Goal: Task Accomplishment & Management: Complete application form

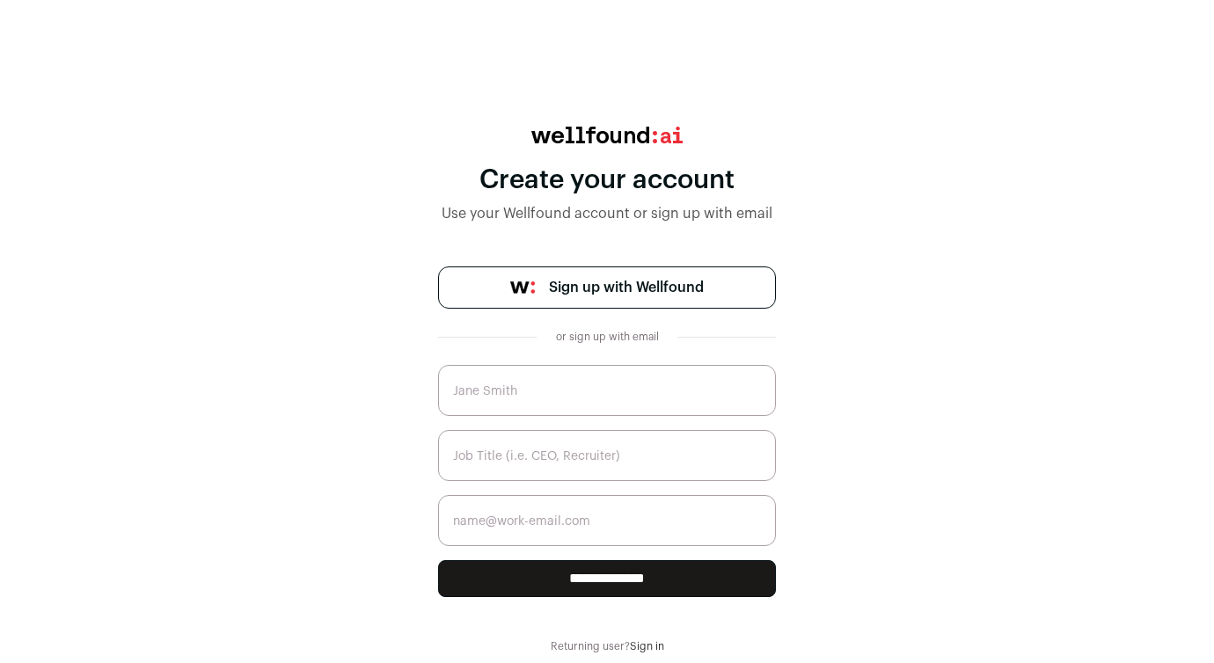
click at [585, 290] on span "Sign up with Wellfound" at bounding box center [626, 287] width 155 height 21
click at [613, 383] on input "text" at bounding box center [607, 390] width 338 height 51
click at [580, 458] on input "text" at bounding box center [607, 455] width 338 height 51
click at [493, 392] on input "Nataliia Stasiuk" at bounding box center [607, 390] width 338 height 51
type input "Natalia Stasiuk"
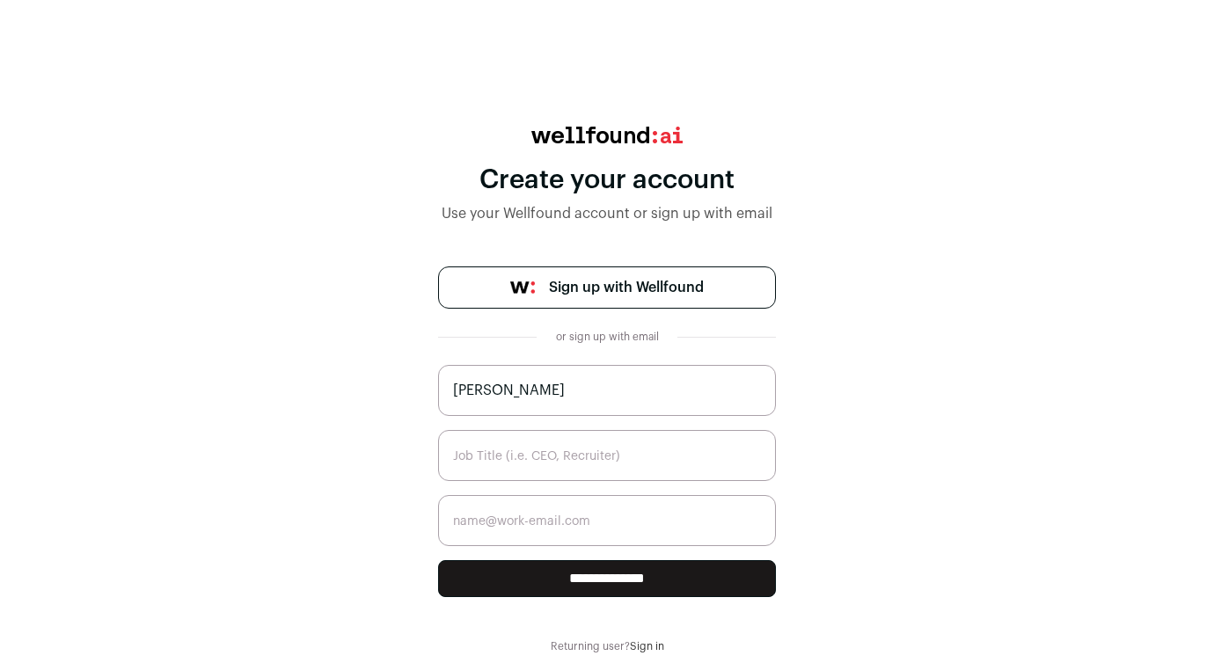
click at [524, 433] on input "text" at bounding box center [607, 455] width 338 height 51
type input "e"
type input "Talent Acquisition Recruiter"
click at [554, 518] on input "email" at bounding box center [607, 520] width 338 height 51
type input "ns.rec.03@gmail.com"
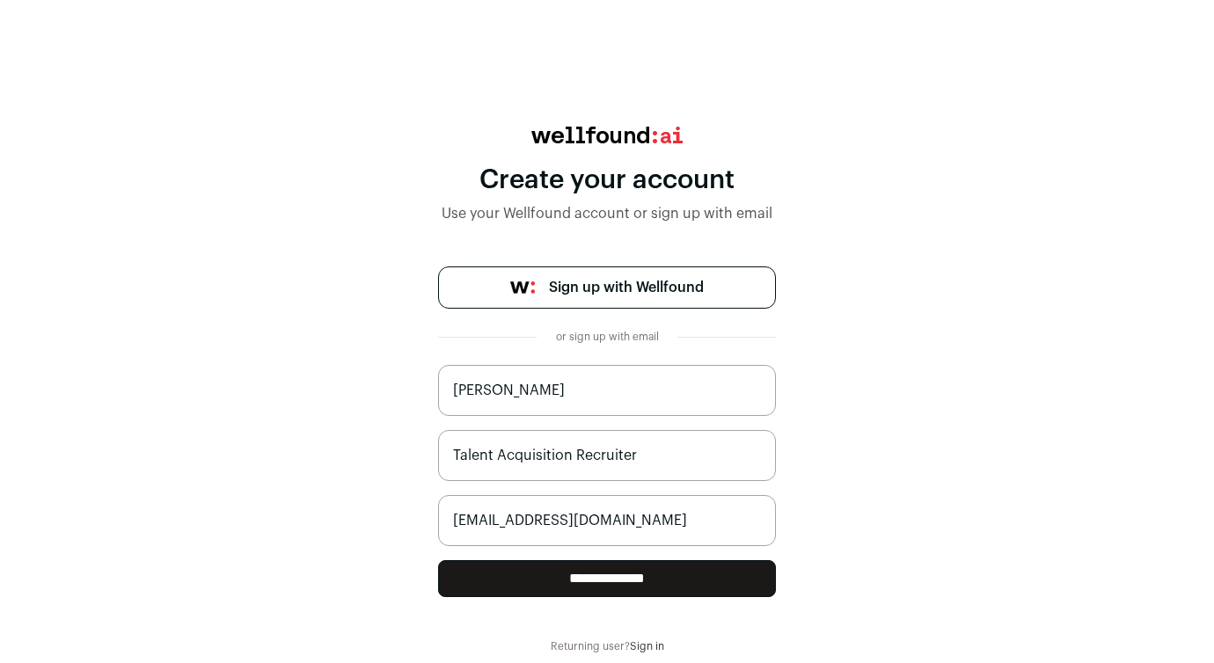
drag, startPoint x: 604, startPoint y: 520, endPoint x: 365, endPoint y: 520, distance: 238.4
click at [365, 520] on div "**********" at bounding box center [607, 390] width 1214 height 527
paste input "nstasiuk@lemon.io"
click at [602, 514] on input "nstasiuk@lemon.io" at bounding box center [607, 520] width 338 height 51
type input "nstasiuk@lemon.io"
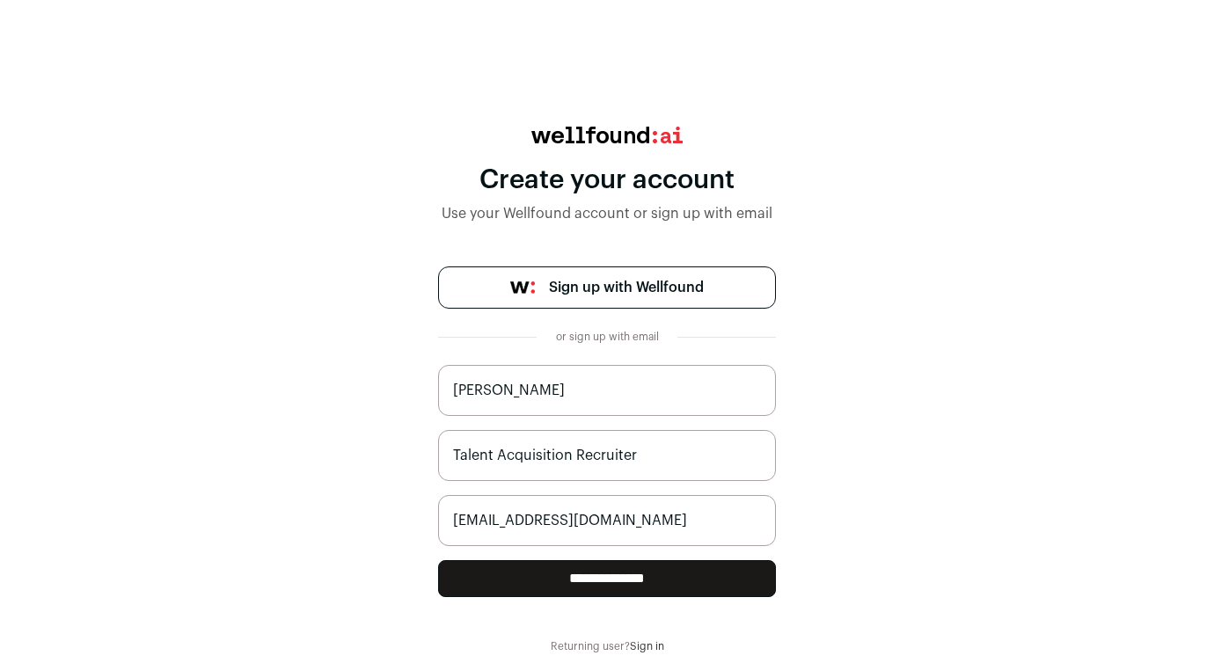
click at [612, 580] on input "**********" at bounding box center [607, 578] width 338 height 37
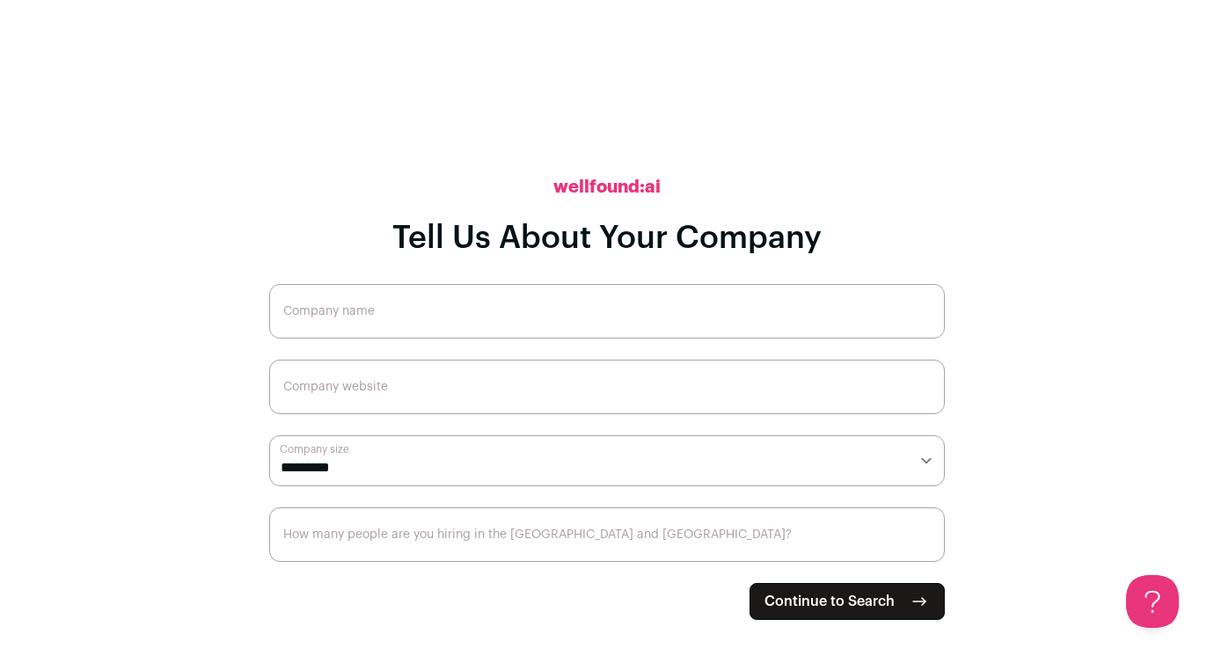
click at [597, 319] on input "Company name" at bounding box center [607, 311] width 676 height 55
type input "[DOMAIN_NAME]"
click at [514, 388] on input "Company website" at bounding box center [607, 387] width 676 height 55
click at [637, 472] on select "**********" at bounding box center [607, 461] width 676 height 51
select select "**"
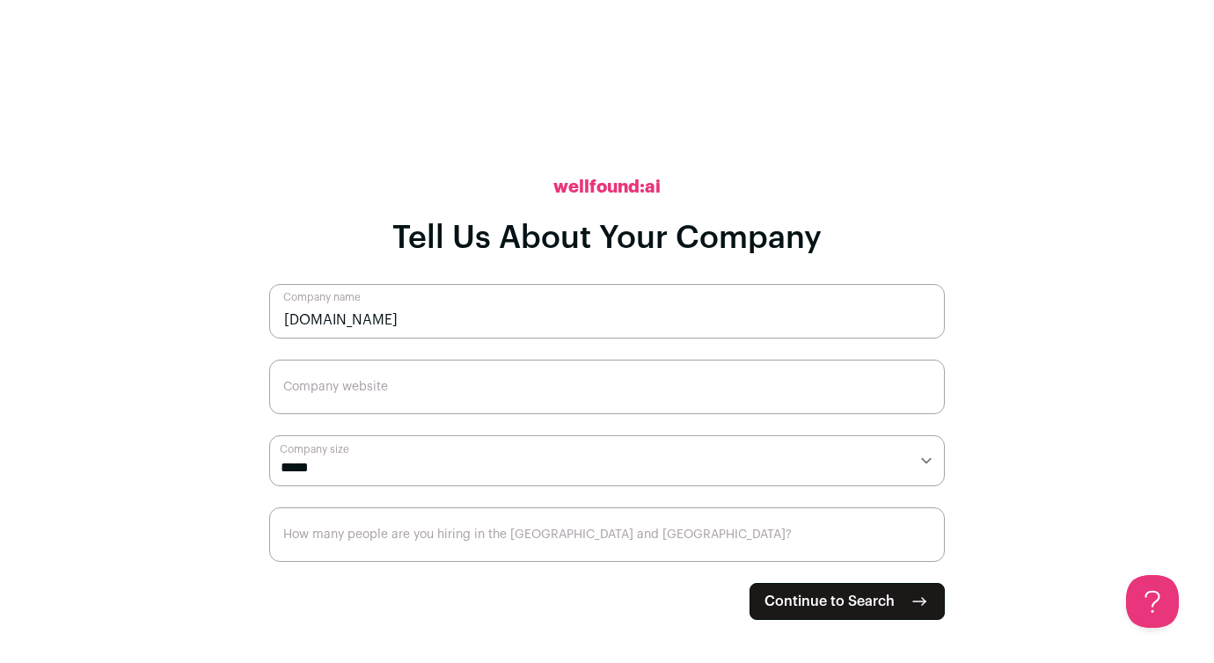
click at [787, 601] on span "Continue to Search" at bounding box center [830, 601] width 130 height 21
click at [535, 396] on input "Company website" at bounding box center [607, 387] width 676 height 55
paste input "[URL][DOMAIN_NAME]"
type input "[URL][DOMAIN_NAME]"
click at [562, 549] on input "How many people are you hiring in the [GEOGRAPHIC_DATA] and [GEOGRAPHIC_DATA]?" at bounding box center [607, 535] width 676 height 55
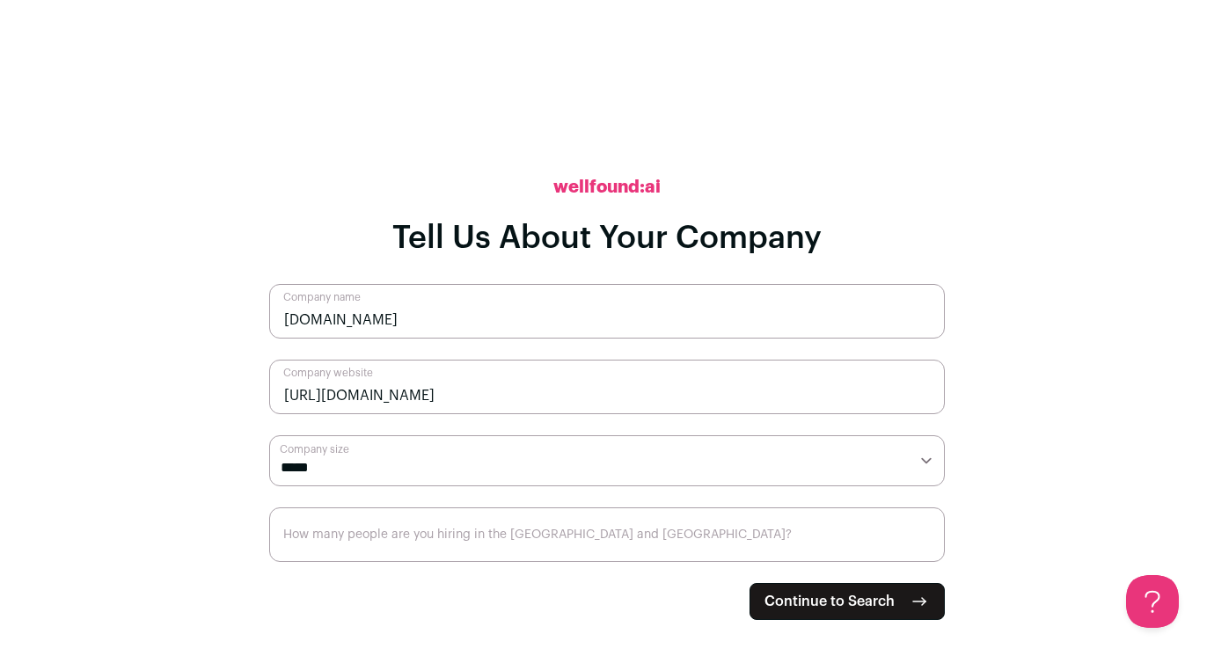
click at [791, 603] on span "Continue to Search" at bounding box center [830, 601] width 130 height 21
click at [783, 532] on input "How many people are you hiring in the [GEOGRAPHIC_DATA] and [GEOGRAPHIC_DATA]?" at bounding box center [607, 535] width 676 height 55
click at [897, 530] on input "How many people are you hiring in the [GEOGRAPHIC_DATA] and [GEOGRAPHIC_DATA]?" at bounding box center [607, 535] width 676 height 55
click at [925, 540] on input "1" at bounding box center [607, 535] width 676 height 55
click at [925, 550] on input "0" at bounding box center [607, 535] width 676 height 55
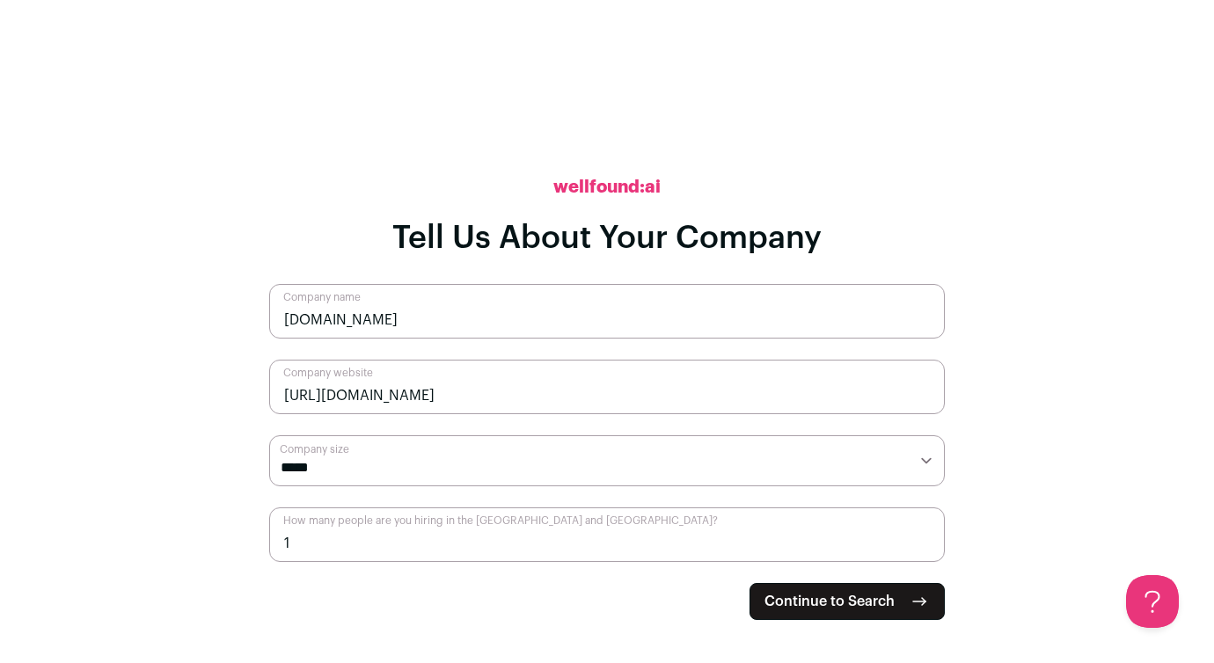
click at [924, 537] on input "1" at bounding box center [607, 535] width 676 height 55
type input "2"
click at [924, 538] on input "2" at bounding box center [607, 535] width 676 height 55
type input "1"
click at [822, 606] on span "Continue to Search" at bounding box center [830, 601] width 130 height 21
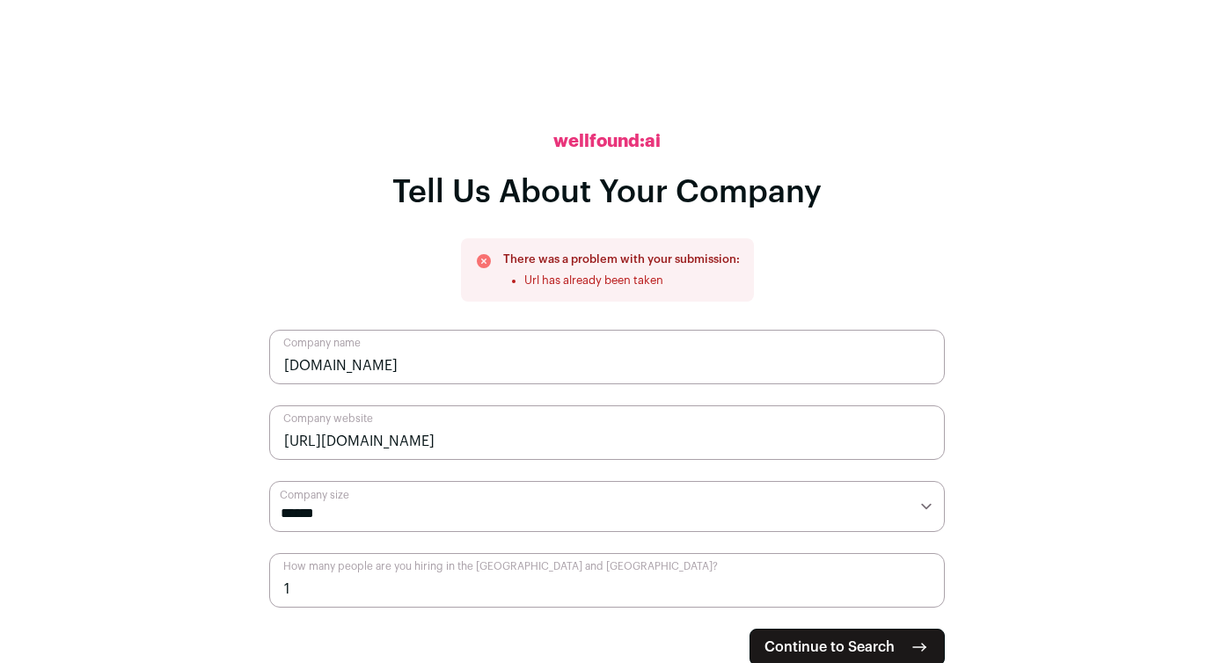
scroll to position [3, 0]
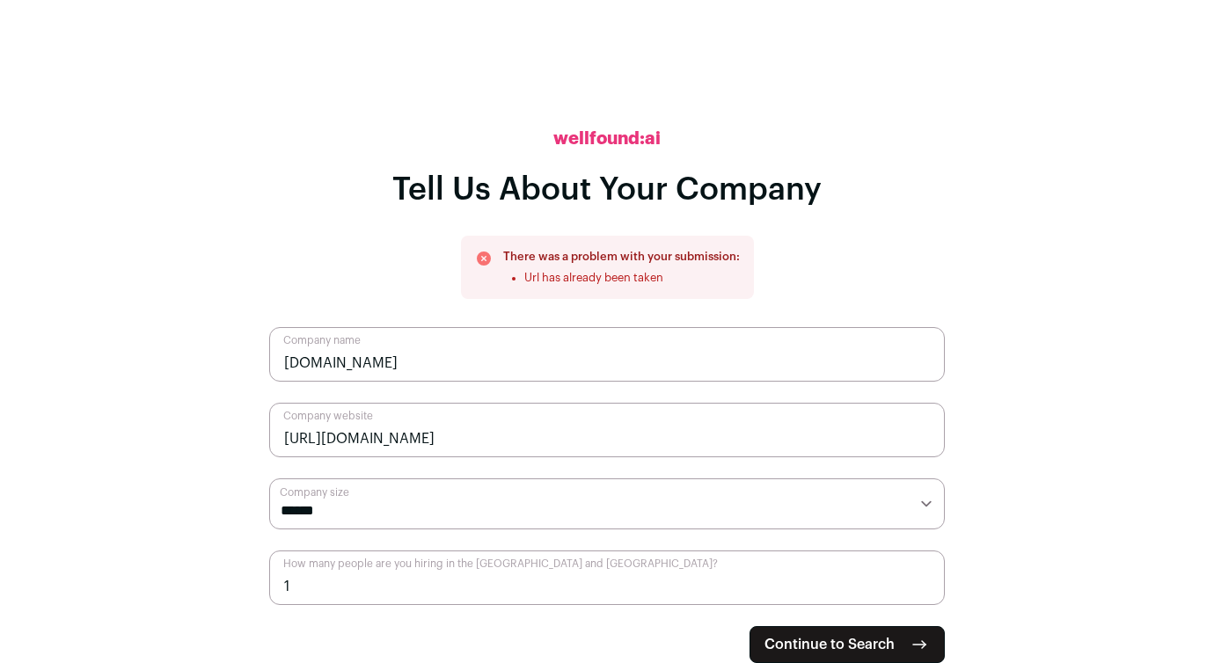
click at [645, 284] on li "Url has already been taken" at bounding box center [632, 278] width 216 height 14
drag, startPoint x: 677, startPoint y: 283, endPoint x: 481, endPoint y: 260, distance: 196.8
click at [481, 260] on div "There was a problem with your submission: Url has already been taken" at bounding box center [607, 267] width 265 height 35
click at [937, 280] on div "**********" at bounding box center [607, 328] width 676 height 663
click at [480, 435] on input "[URL][DOMAIN_NAME]" at bounding box center [607, 430] width 676 height 55
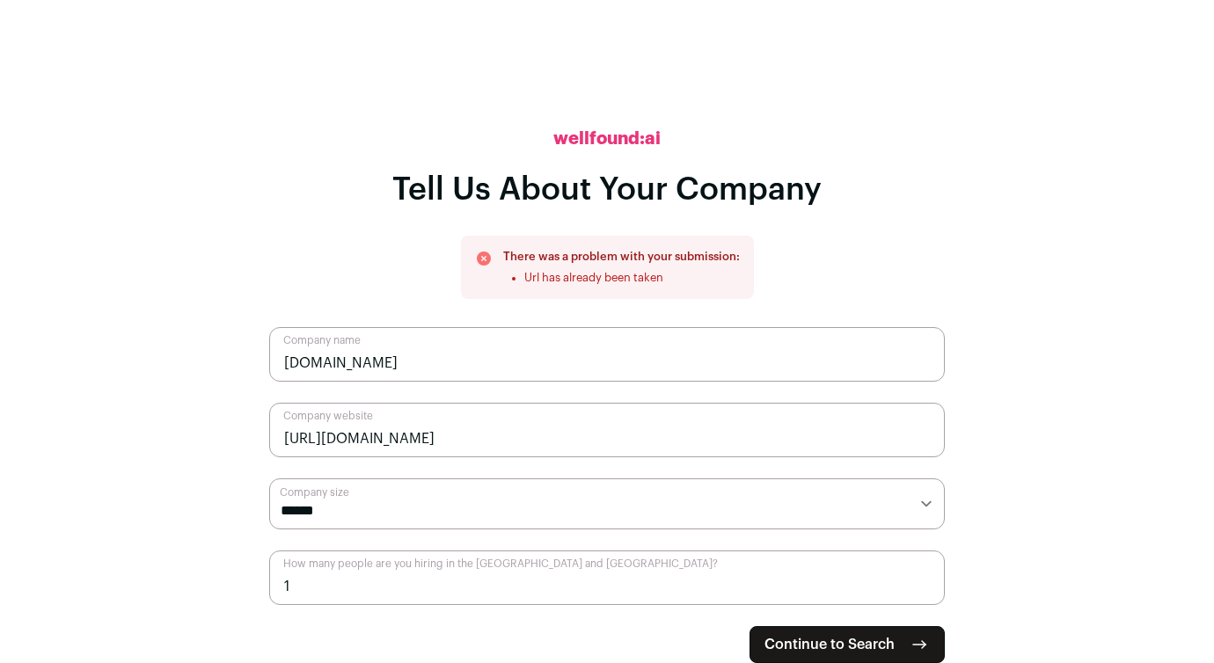
drag, startPoint x: 374, startPoint y: 435, endPoint x: 254, endPoint y: 433, distance: 119.7
click at [254, 433] on main "**********" at bounding box center [607, 328] width 1214 height 663
type input "-"
click at [1068, 390] on main "**********" at bounding box center [607, 328] width 1214 height 663
click at [897, 641] on button "Continue to Search" at bounding box center [847, 644] width 195 height 37
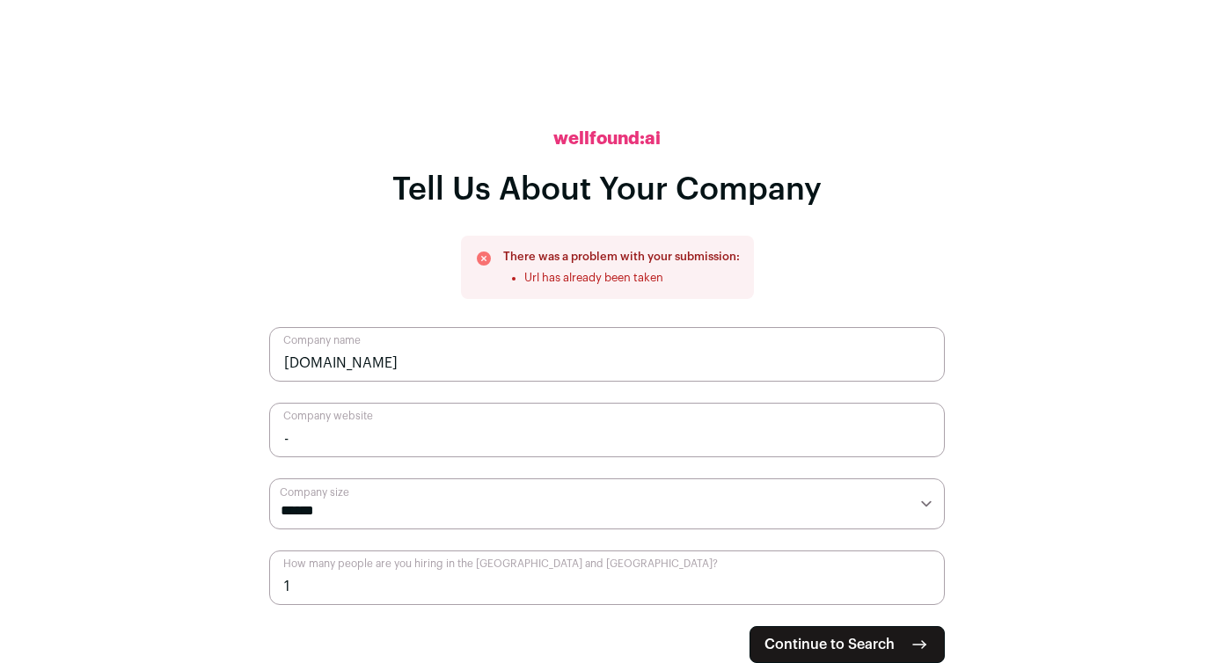
click at [855, 436] on input "-" at bounding box center [607, 430] width 676 height 55
drag, startPoint x: 493, startPoint y: 437, endPoint x: 350, endPoint y: 428, distance: 142.9
click at [350, 428] on input "-" at bounding box center [607, 430] width 676 height 55
paste input "[URL][DOMAIN_NAME]"
drag, startPoint x: 330, startPoint y: 432, endPoint x: 223, endPoint y: 432, distance: 107.3
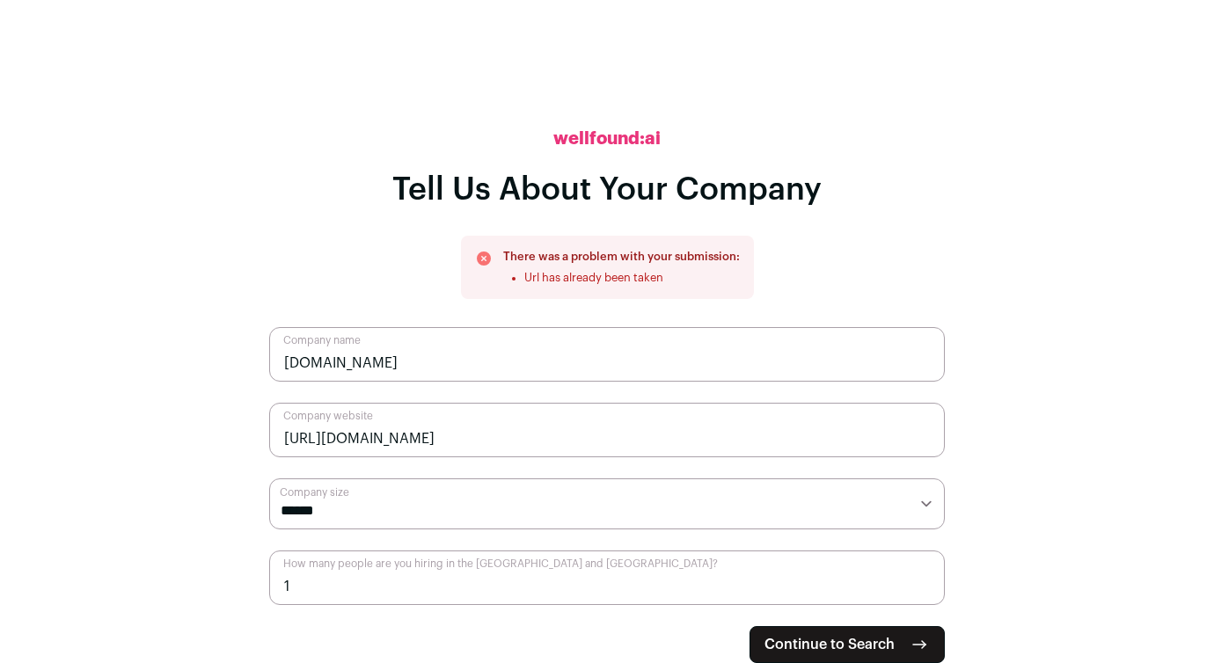
click at [223, 432] on main "**********" at bounding box center [607, 328] width 1214 height 663
click at [383, 439] on input "[DOMAIN_NAME][URL]" at bounding box center [607, 430] width 676 height 55
type input "[DOMAIN_NAME]"
click at [859, 639] on span "Continue to Search" at bounding box center [830, 644] width 130 height 21
click at [781, 631] on button "Continue to Search" at bounding box center [847, 644] width 195 height 37
